Goal: Task Accomplishment & Management: Manage account settings

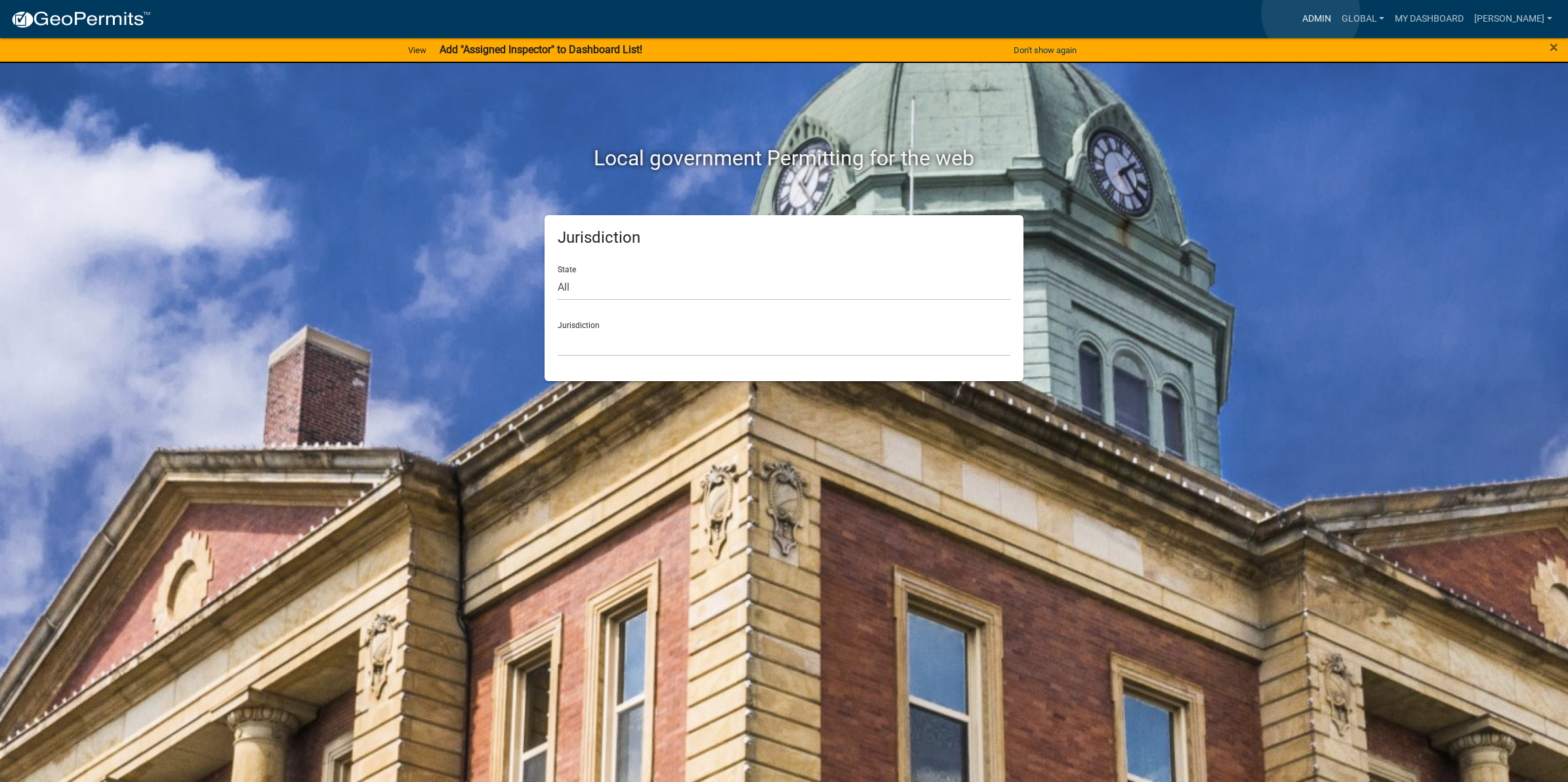
click at [1311, 13] on link "Admin" at bounding box center [1316, 18] width 39 height 25
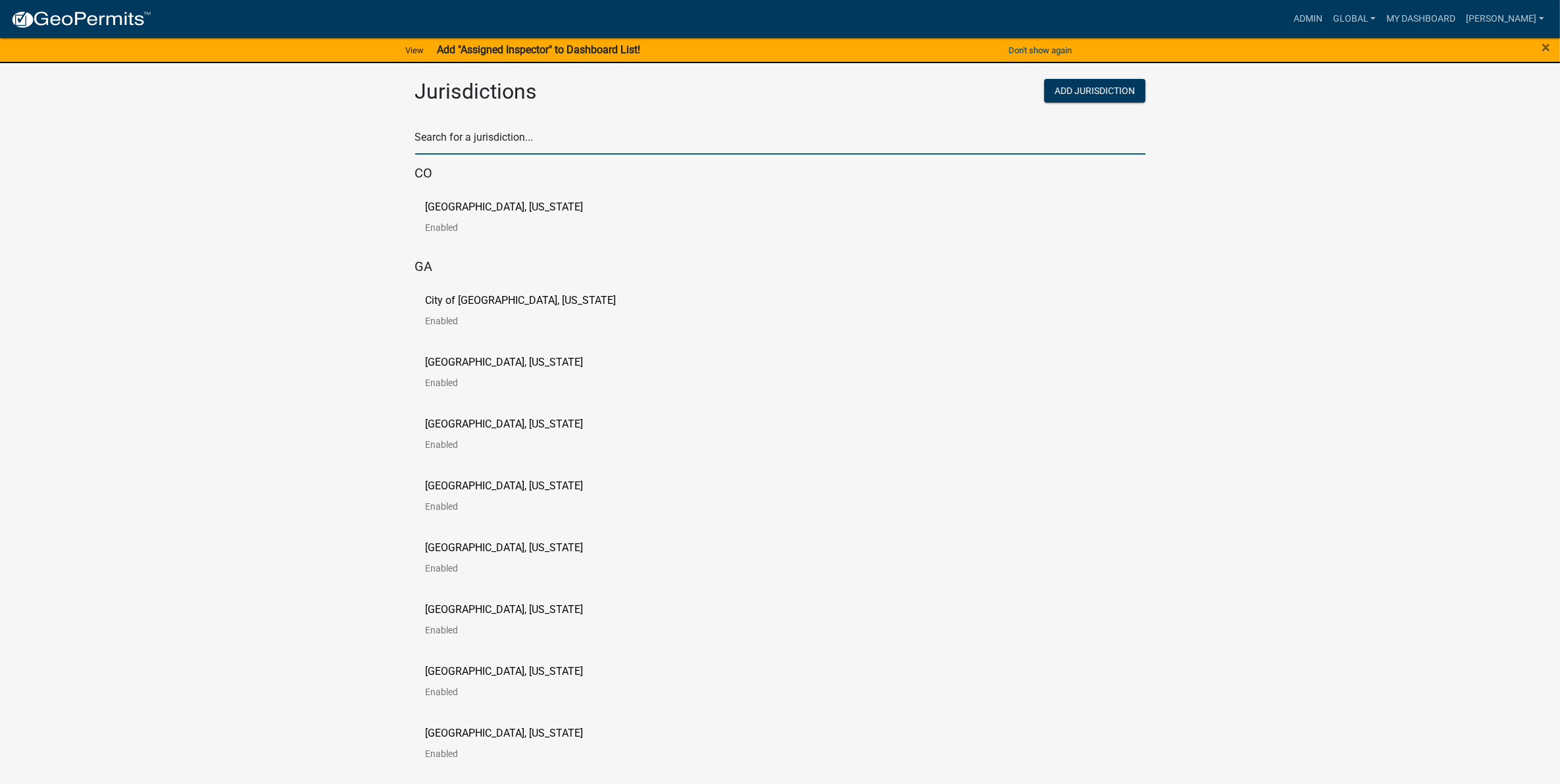
click at [597, 132] on input "text" at bounding box center [780, 141] width 731 height 27
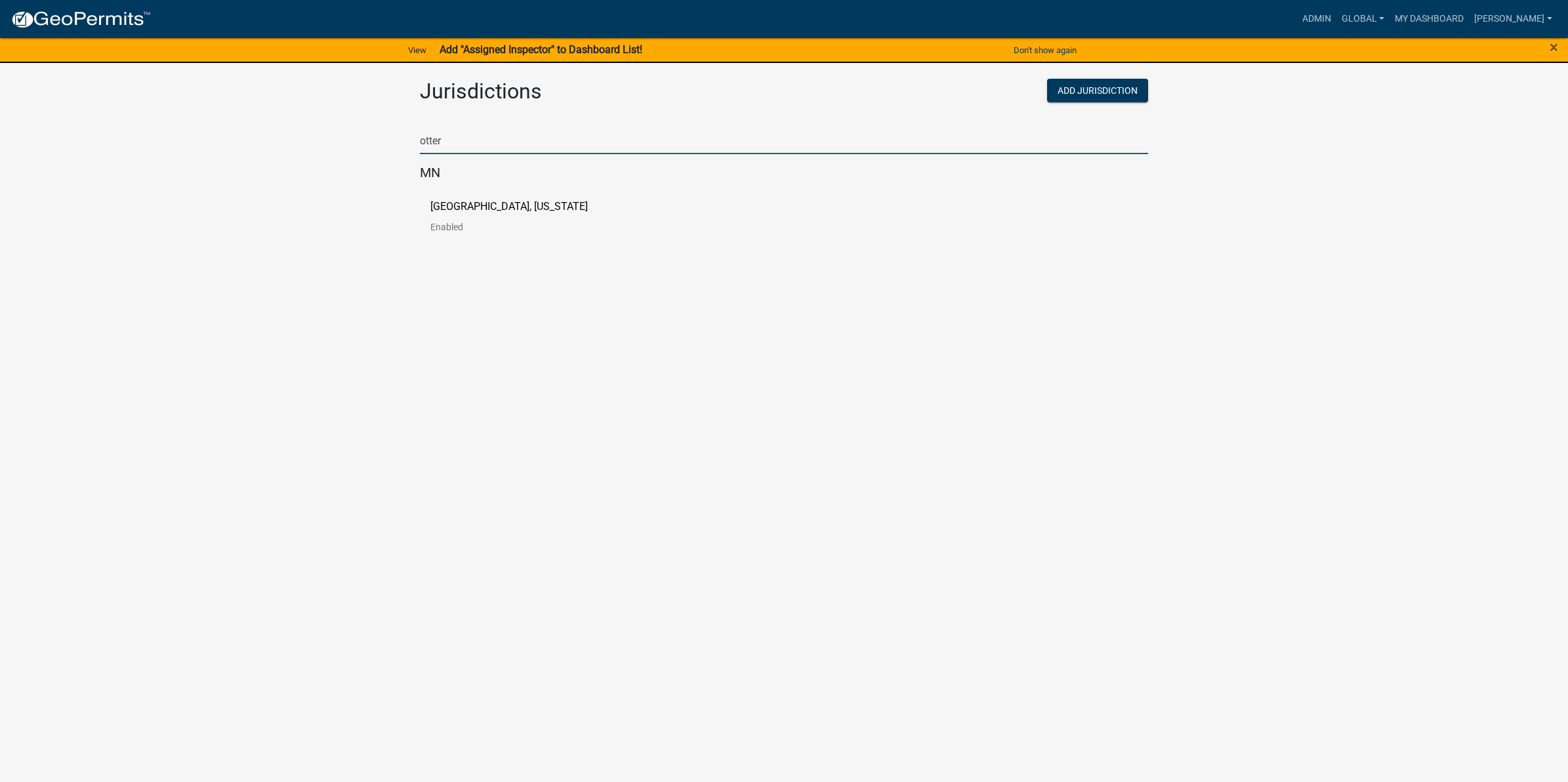
type input "otter"
click at [379, 269] on body "Internet Explorer does NOT work with GeoPermits. Get a new browser for more sec…" at bounding box center [784, 391] width 1568 height 782
click at [457, 202] on p "[GEOGRAPHIC_DATA], [US_STATE]" at bounding box center [509, 206] width 158 height 10
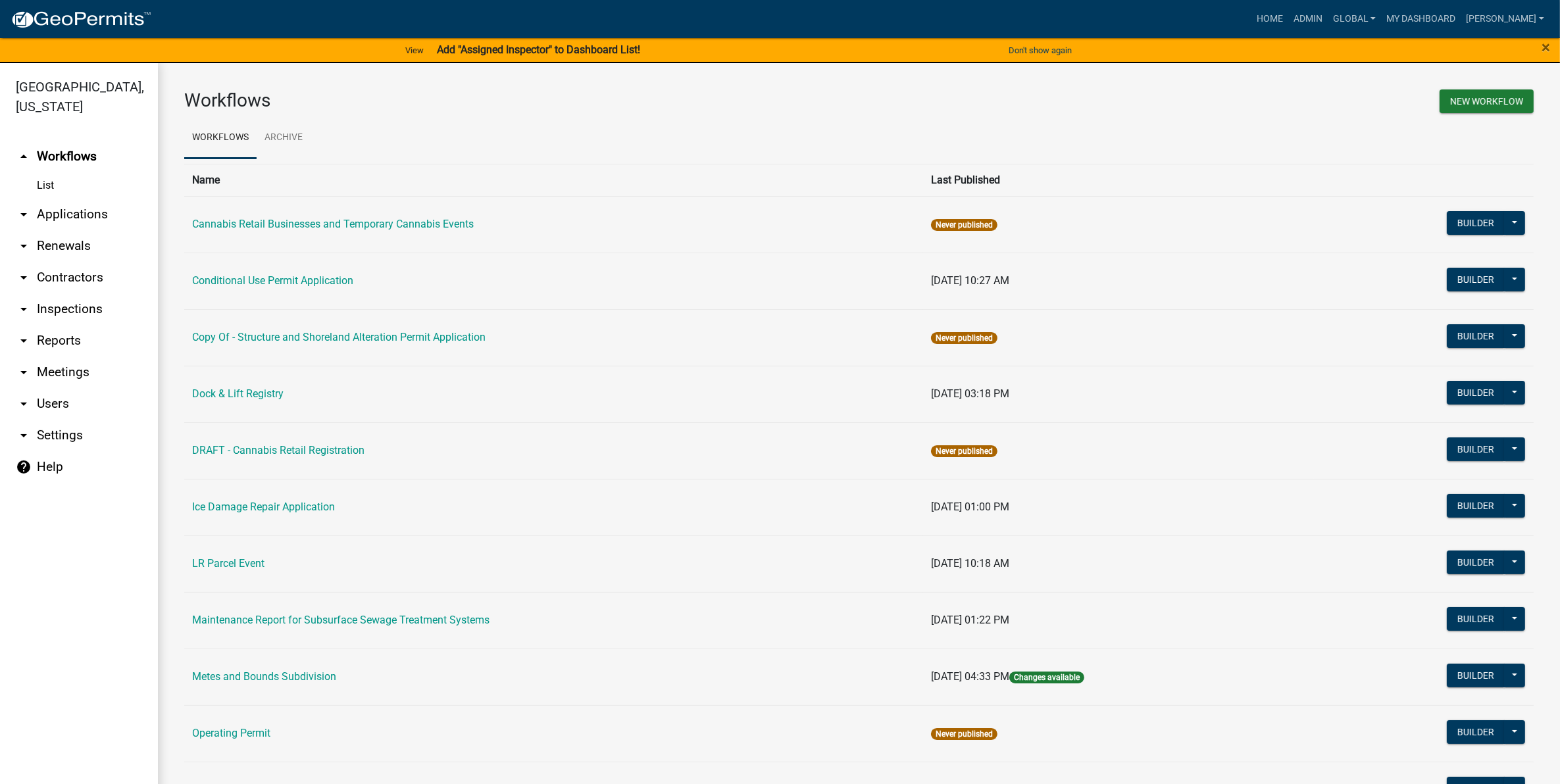
click at [64, 436] on link "arrow_drop_down Settings" at bounding box center [79, 436] width 158 height 32
select select "MN"
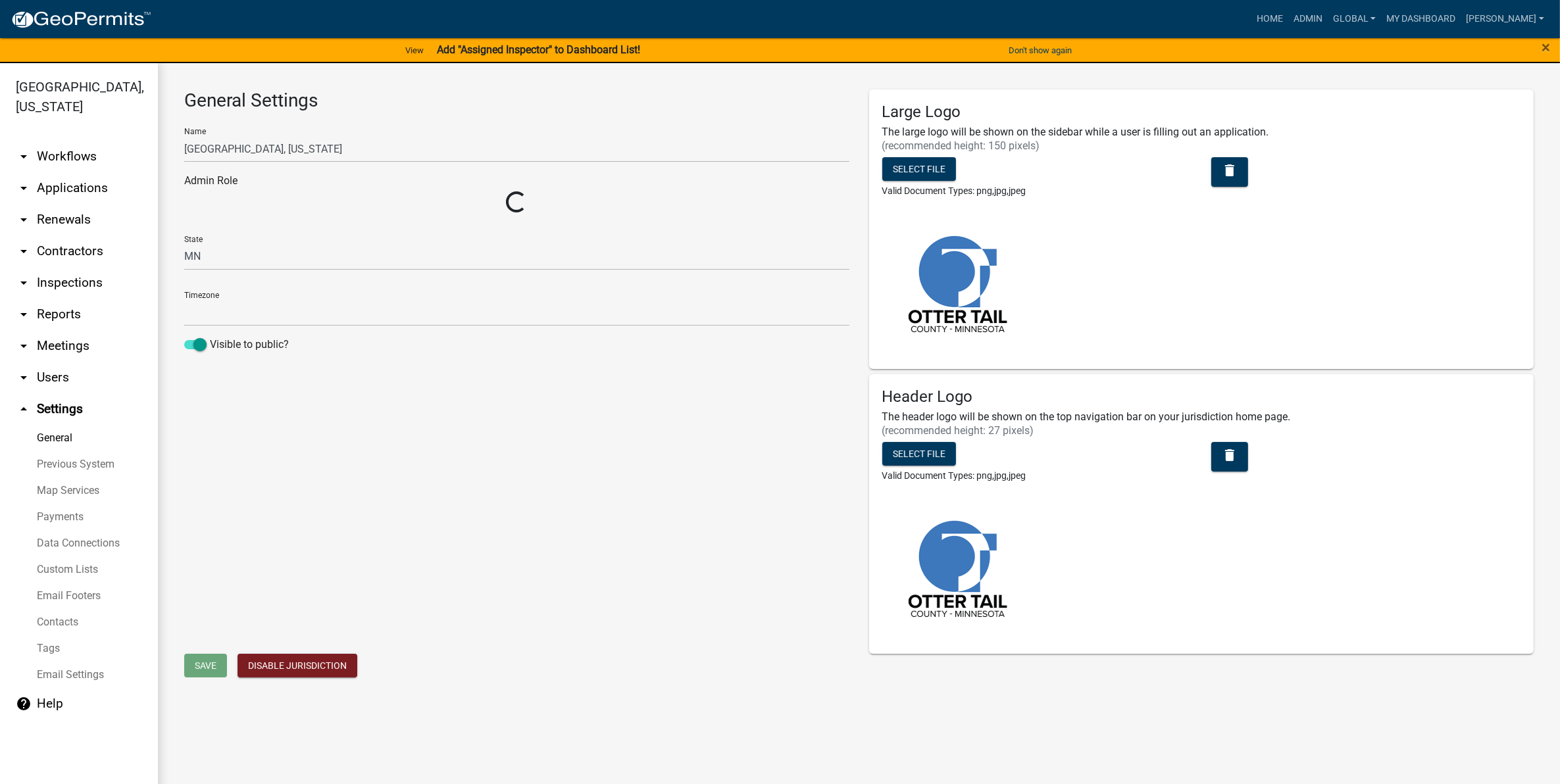
select select "Central Standard Time"
select select "3a0e02b3-6a9b-40ba-a09e-3159e1e606a9"
click at [83, 485] on link "Map Services" at bounding box center [79, 491] width 158 height 26
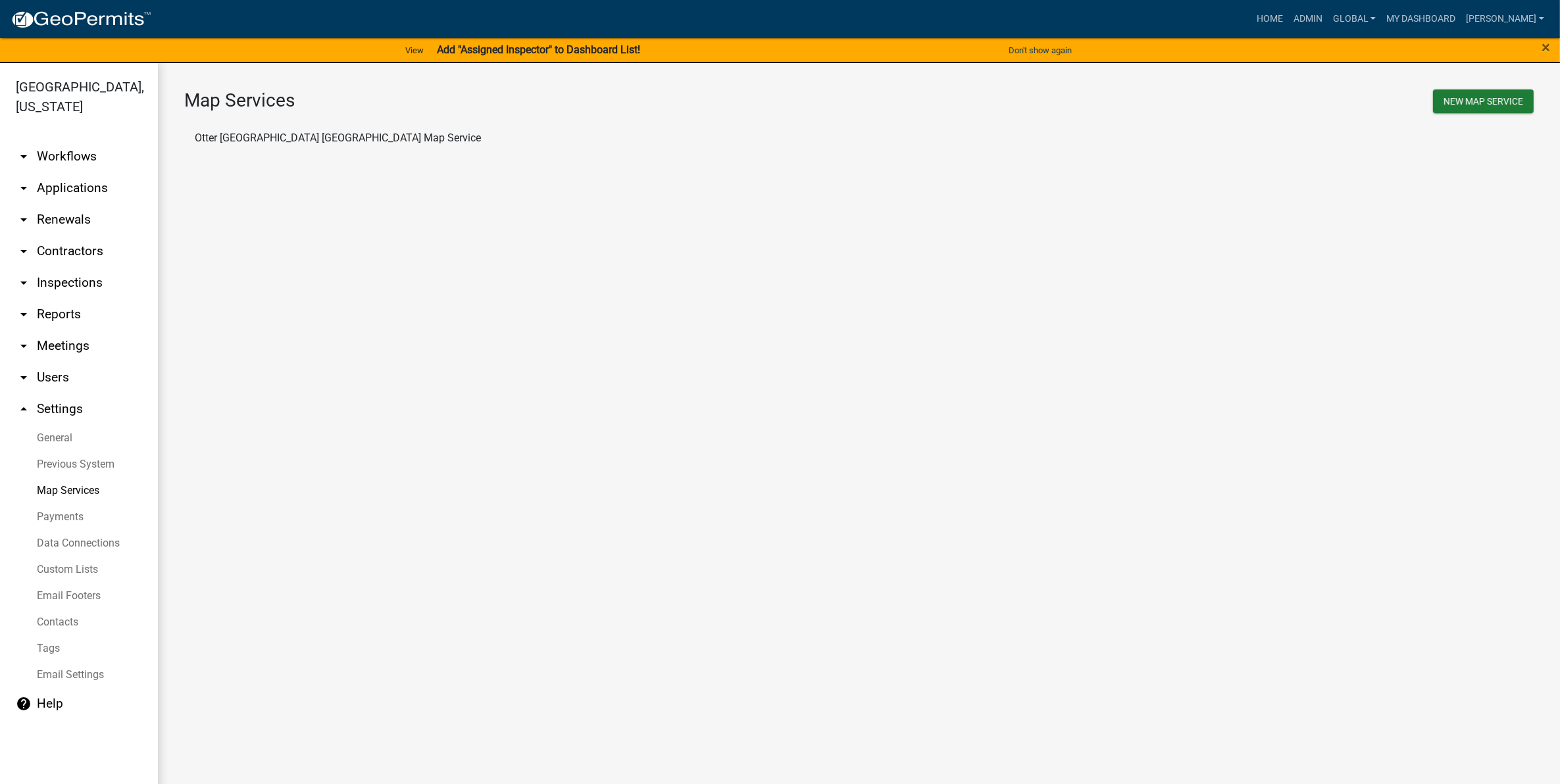
click at [314, 133] on li "Otter [GEOGRAPHIC_DATA] [GEOGRAPHIC_DATA] Map Service" at bounding box center [859, 138] width 1350 height 32
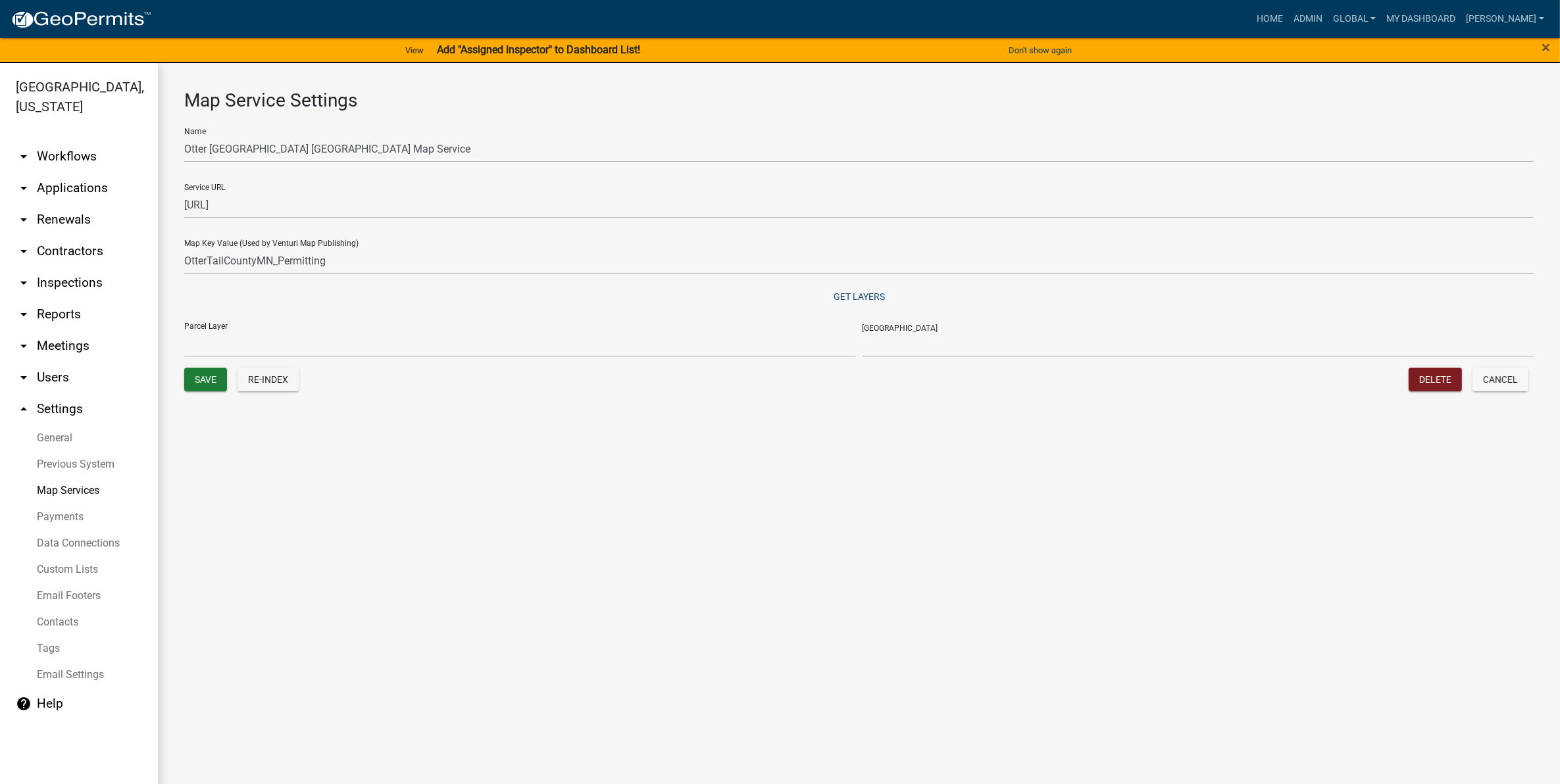
select select "Parcels"
select select "PIN"
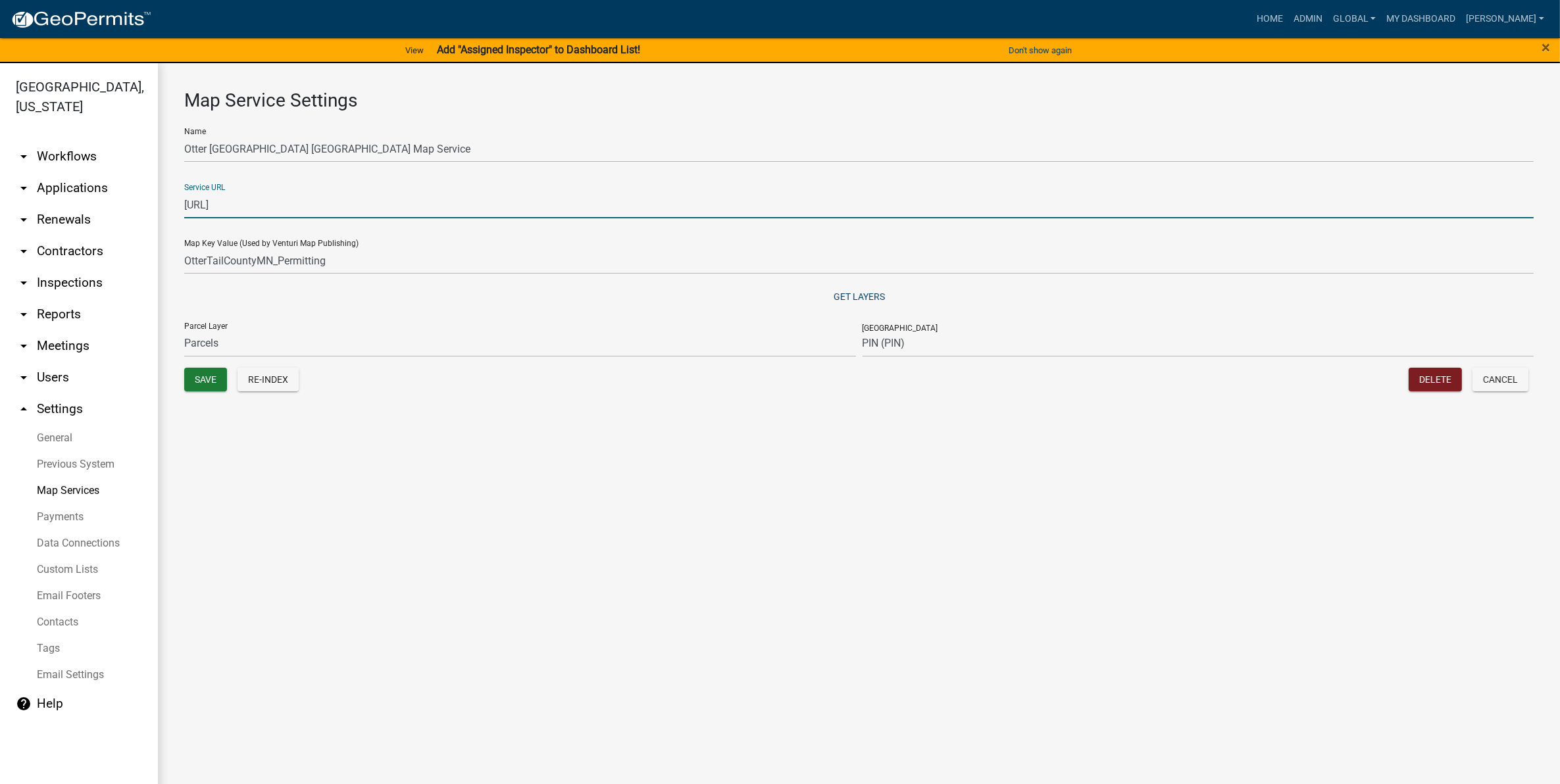
click at [441, 198] on input "[URL]" at bounding box center [859, 205] width 1350 height 27
drag, startPoint x: 816, startPoint y: 205, endPoint x: 184, endPoint y: 212, distance: 632.0
click at [184, 212] on input "[URL]" at bounding box center [859, 205] width 1350 height 27
click at [732, 464] on main "Map Service Settings Name [GEOGRAPHIC_DATA] [GEOGRAPHIC_DATA] Map Service Servi…" at bounding box center [860, 432] width 1402 height 737
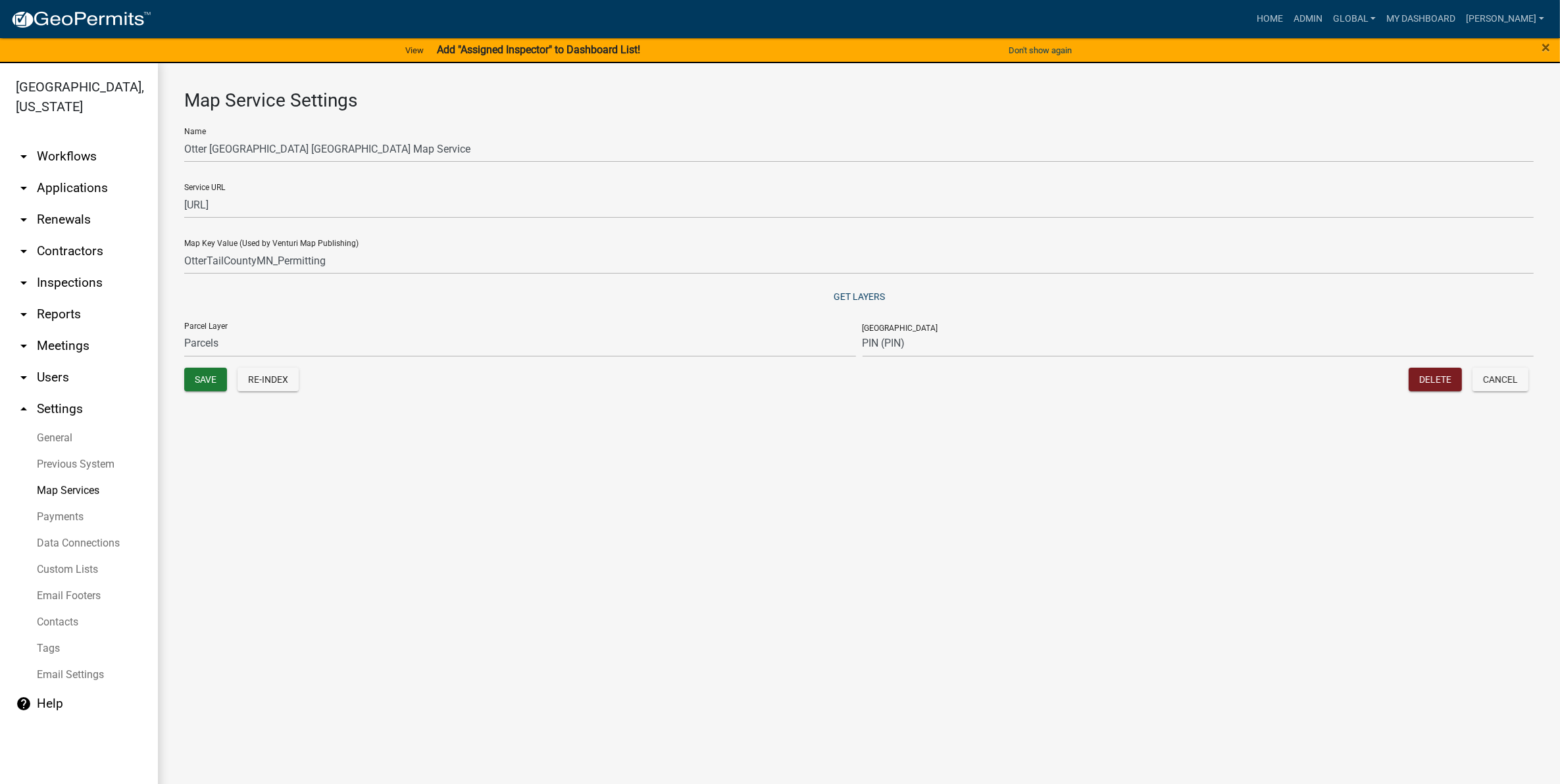
click at [551, 435] on main "Map Service Settings Name [GEOGRAPHIC_DATA] [GEOGRAPHIC_DATA] Map Service Servi…" at bounding box center [860, 432] width 1402 height 737
